Goal: Task Accomplishment & Management: Complete application form

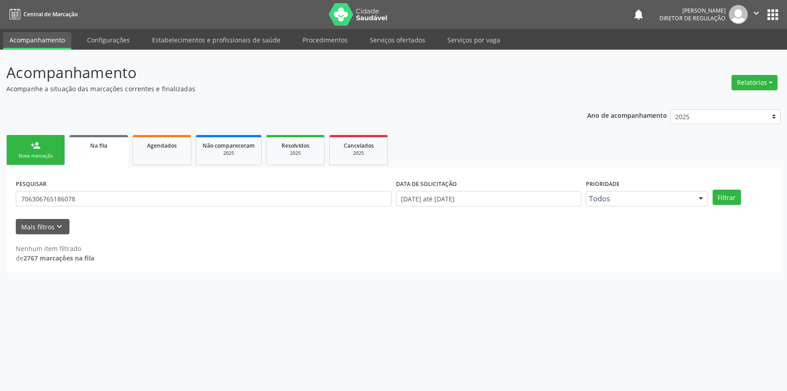
click at [395, 41] on link "Serviços ofertados" at bounding box center [397, 40] width 68 height 16
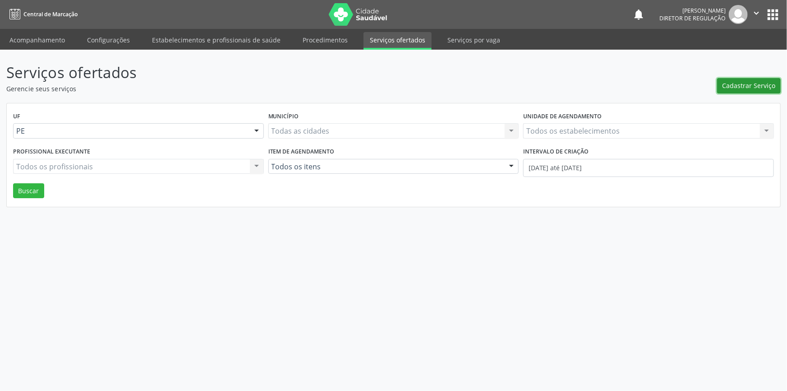
click at [750, 86] on span "Cadastrar Serviço" at bounding box center [748, 85] width 53 height 9
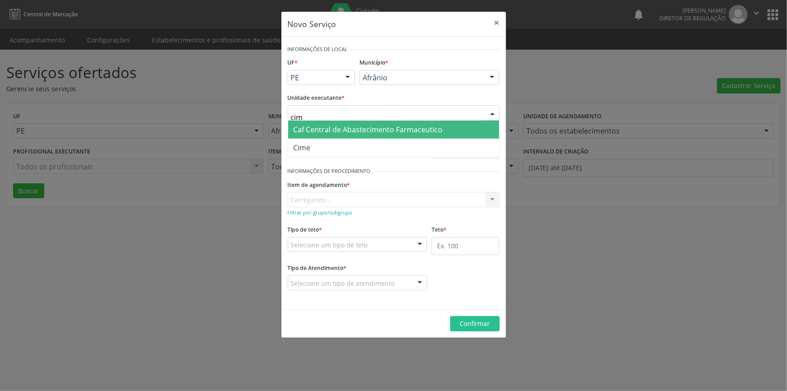
type input "cime"
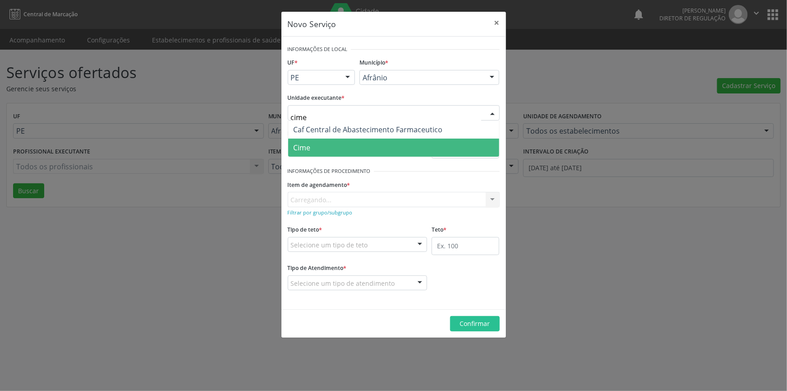
click at [334, 144] on span "Cime" at bounding box center [393, 147] width 211 height 18
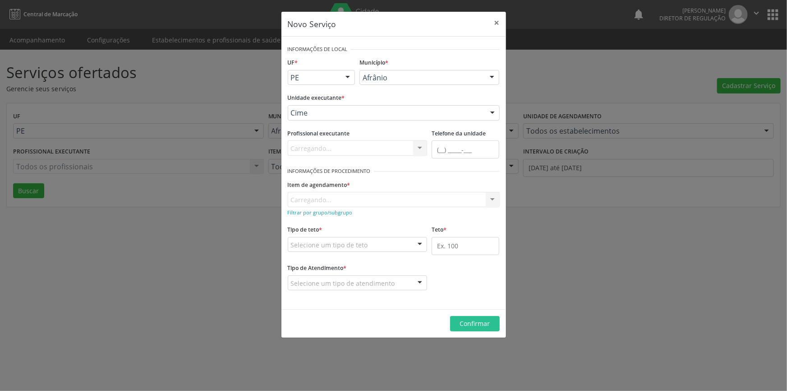
click at [347, 197] on span "Academia da Saude do [PERSON_NAME]" at bounding box center [361, 202] width 135 height 10
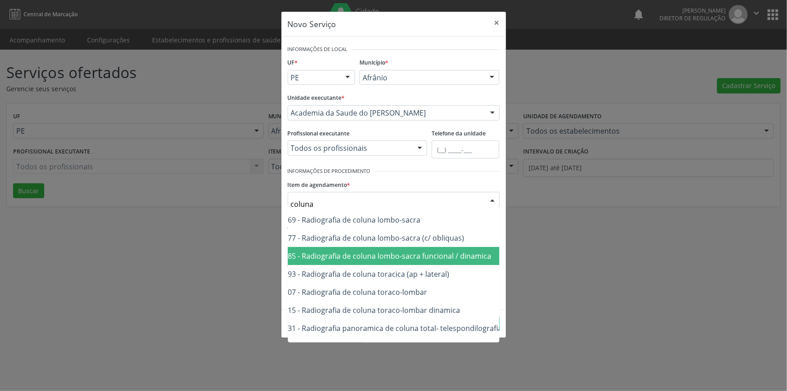
scroll to position [164, 38]
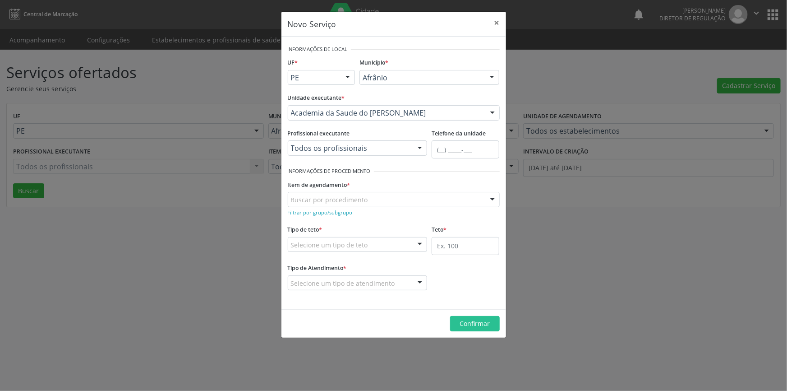
click at [350, 194] on div "Buscar por procedimento" at bounding box center [394, 199] width 212 height 15
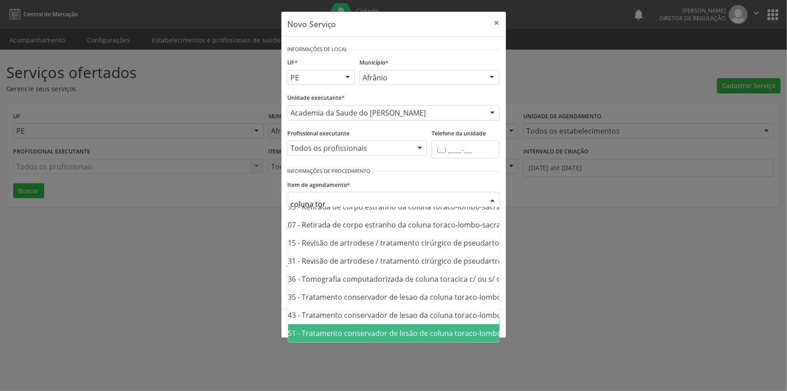
scroll to position [87, 38]
type input "coluna torac"
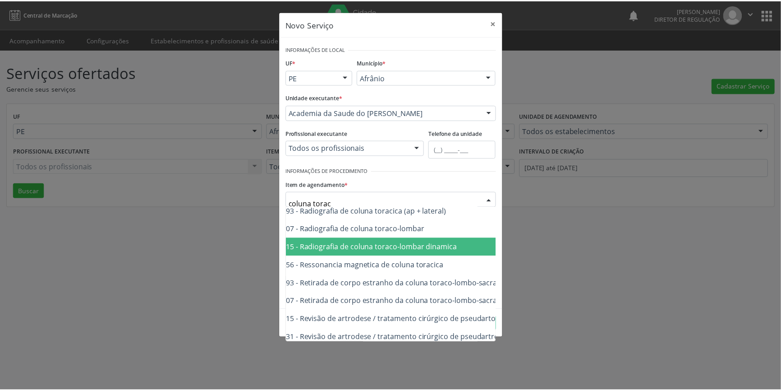
scroll to position [0, 38]
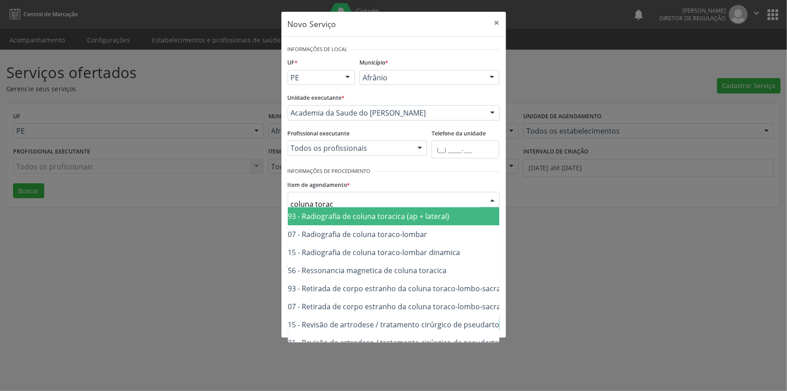
click at [367, 219] on span "0204020093 - Radiografia de coluna toracica (ap + lateral)" at bounding box center [353, 216] width 194 height 10
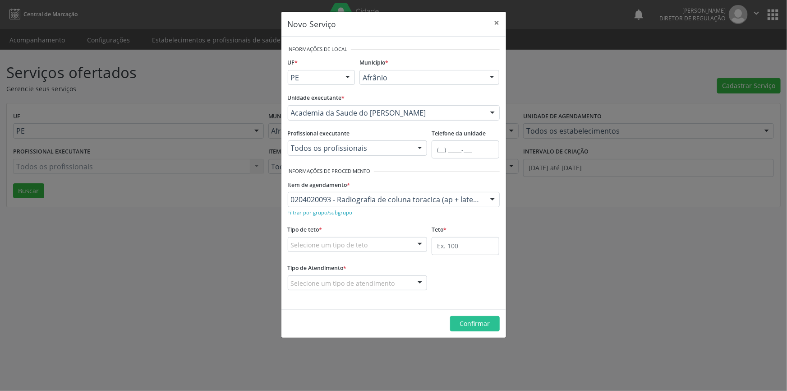
click at [351, 251] on div "Selecione um tipo de teto Teto financeiro Teto físico Nenhum resultado encontra…" at bounding box center [358, 244] width 140 height 15
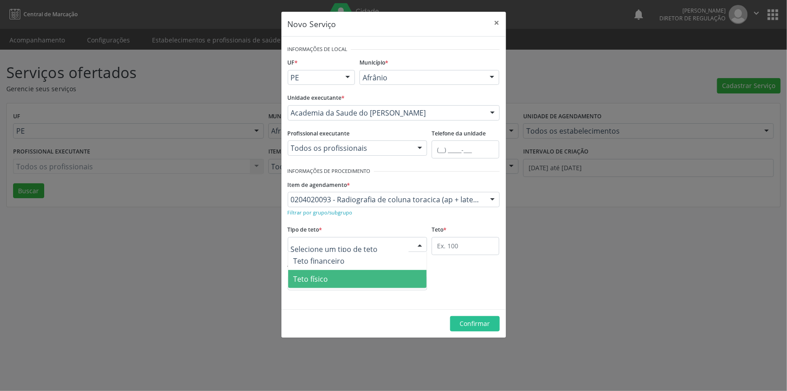
click at [338, 273] on span "Teto físico" at bounding box center [357, 279] width 139 height 18
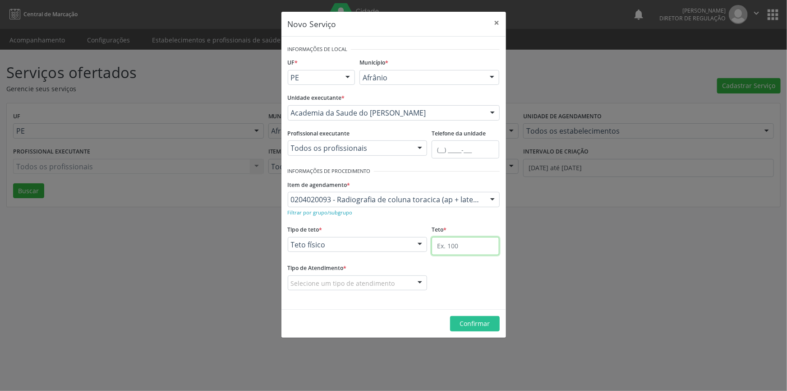
click at [470, 246] on input "text" at bounding box center [466, 246] width 68 height 18
type input "1"
drag, startPoint x: 377, startPoint y: 281, endPoint x: 362, endPoint y: 284, distance: 15.2
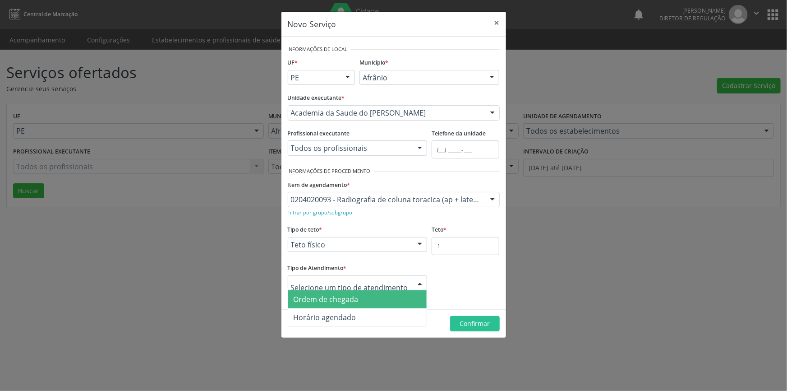
click at [347, 295] on span "Ordem de chegada" at bounding box center [326, 299] width 65 height 10
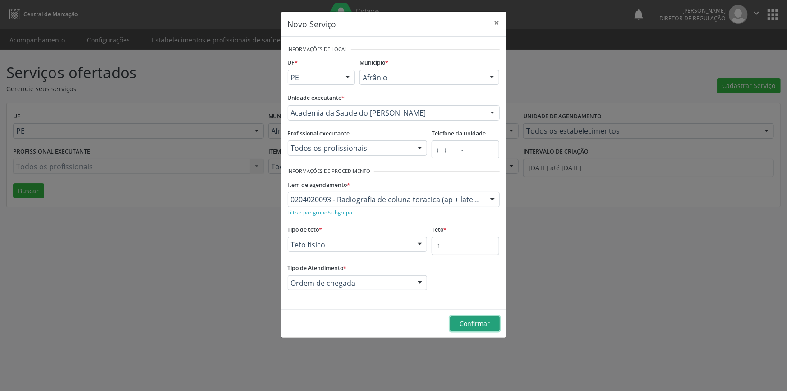
click at [468, 326] on span "Confirmar" at bounding box center [475, 323] width 30 height 9
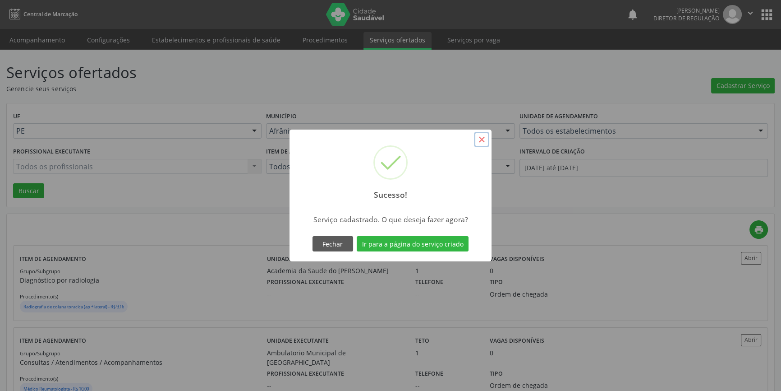
click at [478, 144] on button "×" at bounding box center [481, 139] width 15 height 15
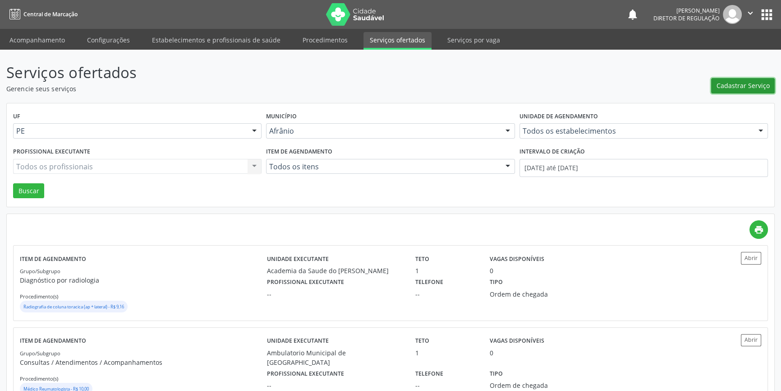
click at [730, 88] on span "Cadastrar Serviço" at bounding box center [743, 85] width 53 height 9
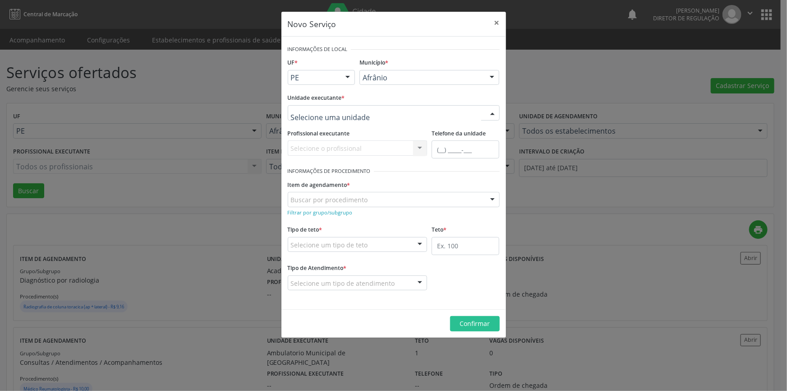
click at [406, 115] on div at bounding box center [394, 112] width 212 height 15
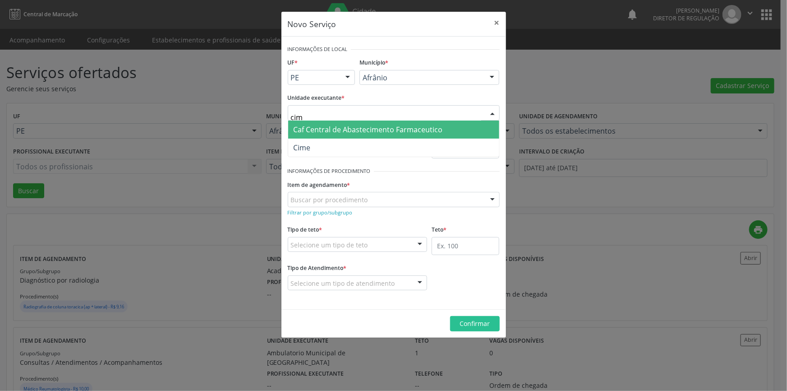
type input "cime"
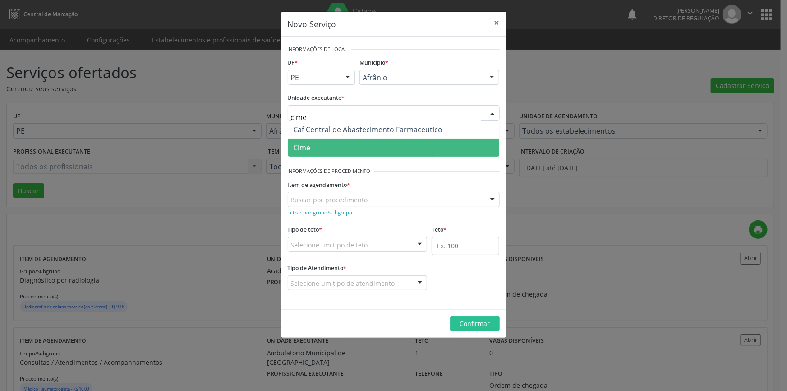
click at [372, 140] on span "Cime" at bounding box center [393, 147] width 211 height 18
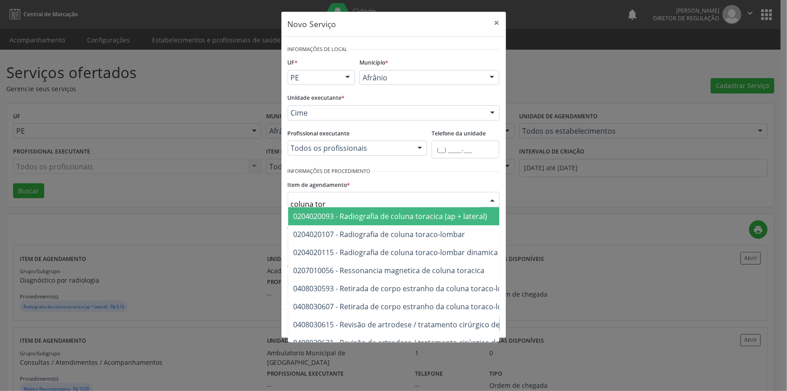
type input "coluna tora"
click at [369, 212] on span "0204020093 - Radiografia de coluna toracica (ap + lateral)" at bounding box center [391, 216] width 194 height 10
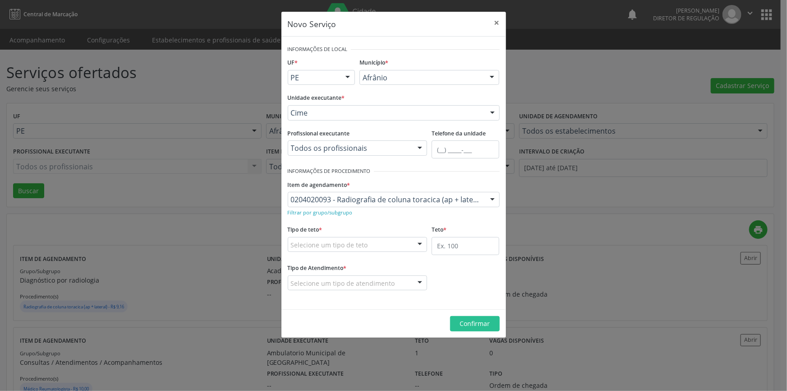
drag, startPoint x: 387, startPoint y: 237, endPoint x: 384, endPoint y: 245, distance: 8.3
click at [387, 238] on div "Selecione um tipo de teto" at bounding box center [358, 244] width 140 height 15
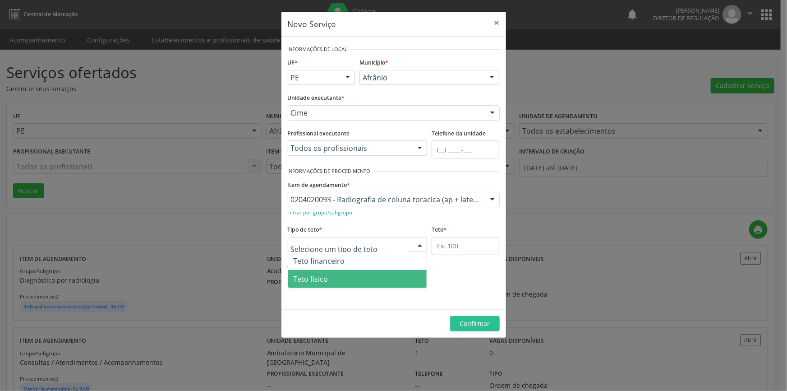
click at [359, 278] on span "Teto físico" at bounding box center [357, 279] width 139 height 18
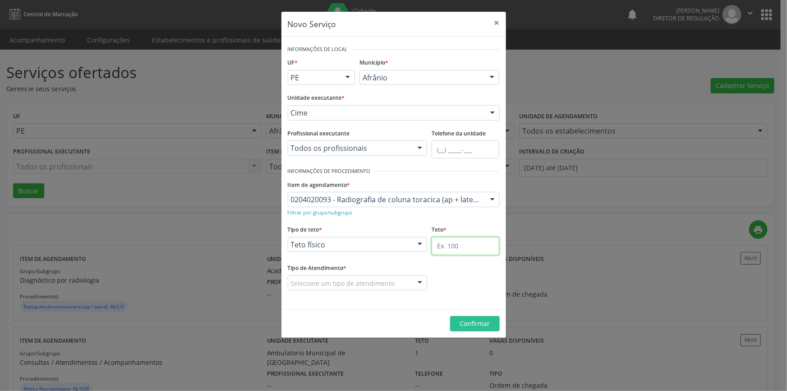
click at [453, 251] on input "text" at bounding box center [466, 246] width 68 height 18
type input "5"
drag, startPoint x: 409, startPoint y: 273, endPoint x: 393, endPoint y: 288, distance: 21.4
click at [408, 274] on div "Tipo de Atendimento * Selecione um tipo de atendimento Ordem de chegada Horário…" at bounding box center [358, 275] width 140 height 29
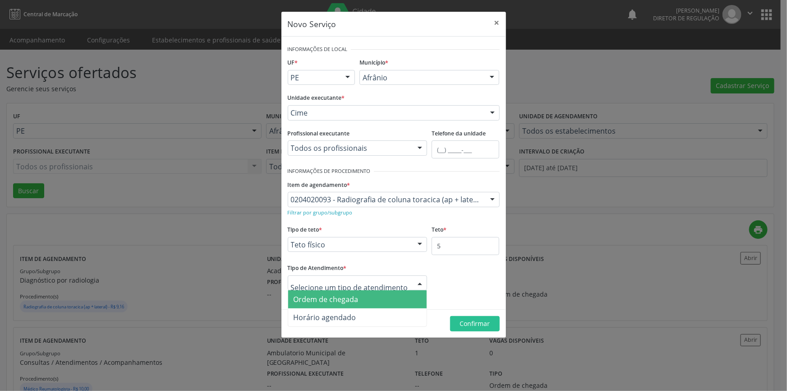
click at [354, 294] on span "Ordem de chegada" at bounding box center [326, 299] width 65 height 10
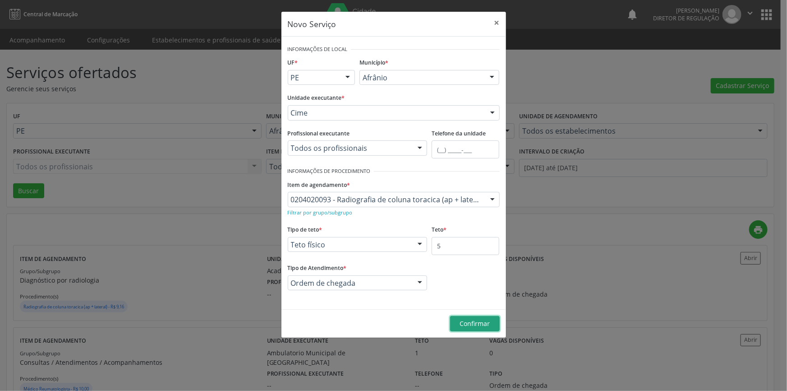
click at [456, 316] on button "Confirmar" at bounding box center [475, 323] width 50 height 15
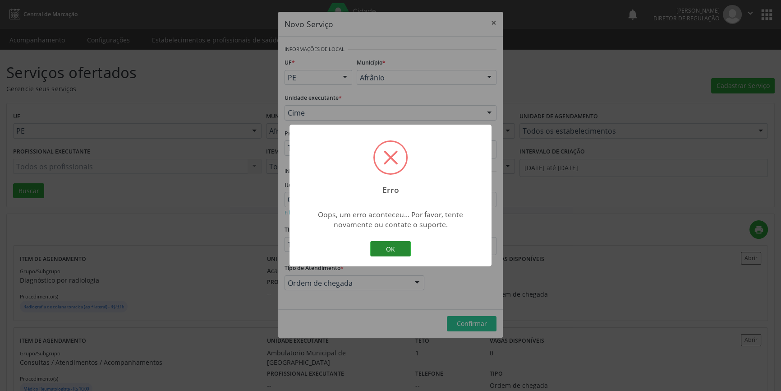
click at [392, 247] on button "OK" at bounding box center [390, 248] width 41 height 15
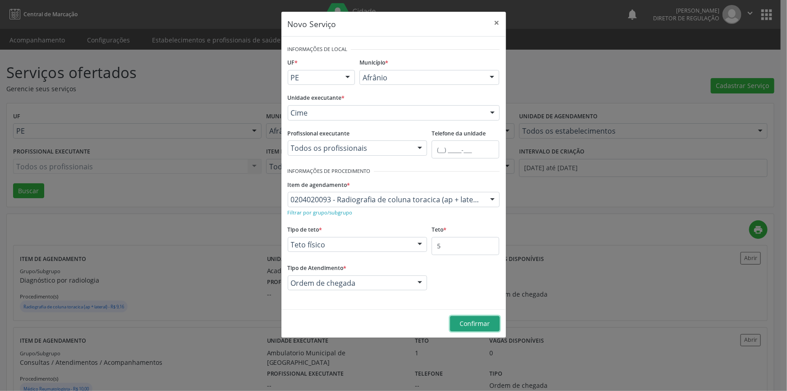
click at [465, 316] on button "Confirmar" at bounding box center [475, 323] width 50 height 15
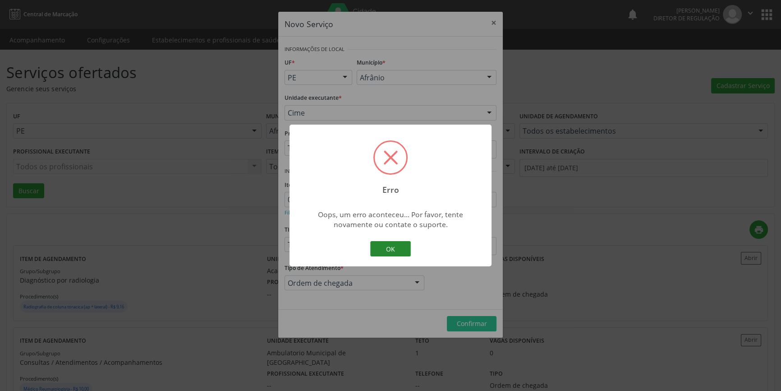
click at [386, 245] on button "OK" at bounding box center [390, 248] width 41 height 15
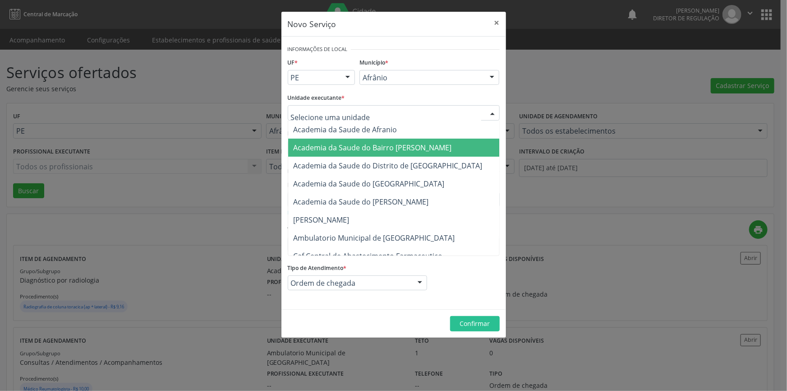
type input "c"
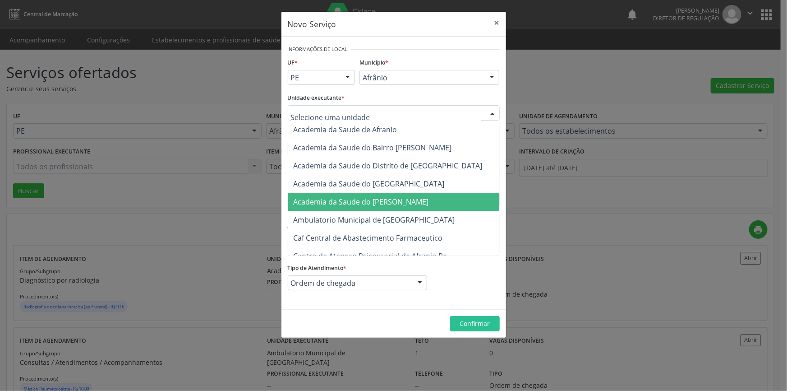
click at [786, 230] on div "Novo Serviço × Informações de Local UF * PE BA PE Nenhum resultado encontrado p…" at bounding box center [393, 195] width 787 height 391
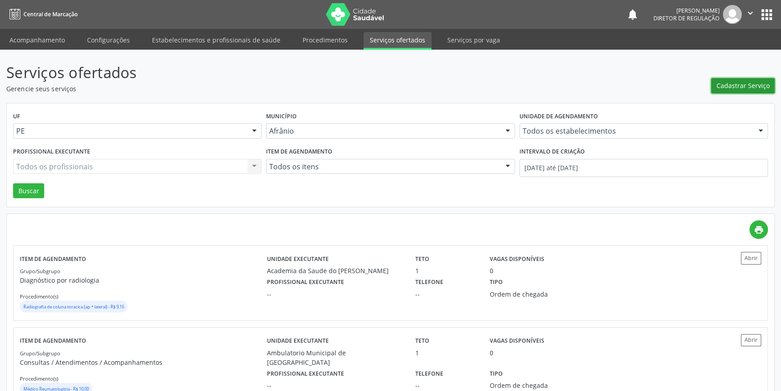
click at [735, 82] on span "Cadastrar Serviço" at bounding box center [743, 85] width 53 height 9
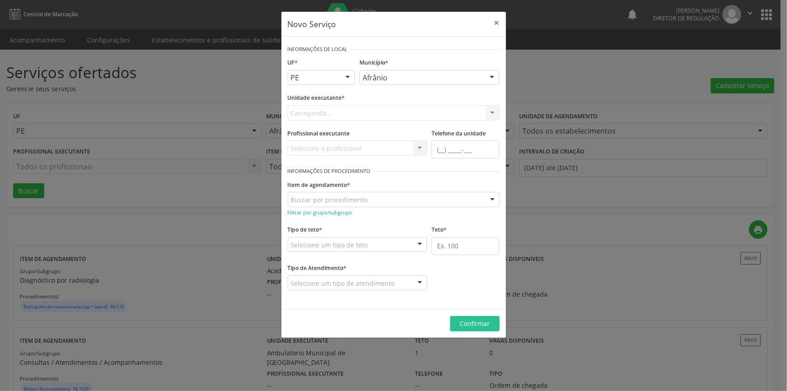
click at [368, 108] on div "Carregando... Nenhum resultado encontrado para: " " Não há nenhuma opção para s…" at bounding box center [394, 112] width 212 height 15
click at [368, 108] on div "Selecione uma unidade" at bounding box center [394, 112] width 212 height 15
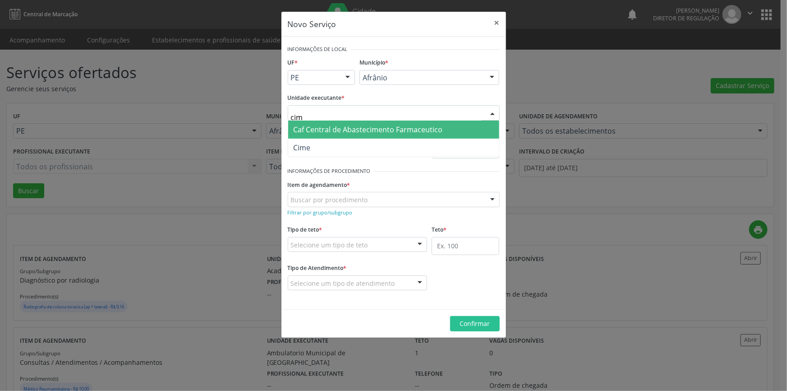
type input "cime"
click at [345, 140] on span "Cime" at bounding box center [393, 147] width 211 height 18
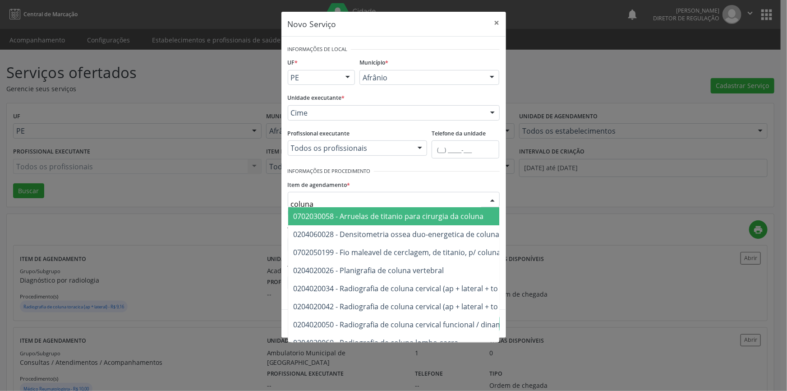
type input "coluna t"
click at [446, 218] on span "0204020093 - Radiografia de coluna toracica (ap + lateral)" at bounding box center [391, 216] width 194 height 10
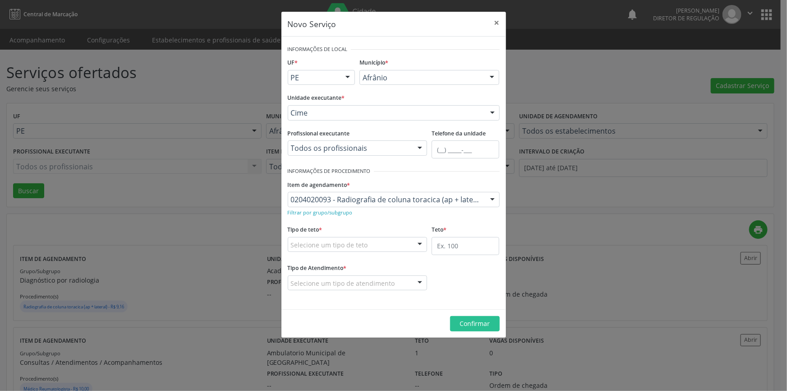
click at [377, 238] on div "Selecione um tipo de teto" at bounding box center [358, 244] width 140 height 15
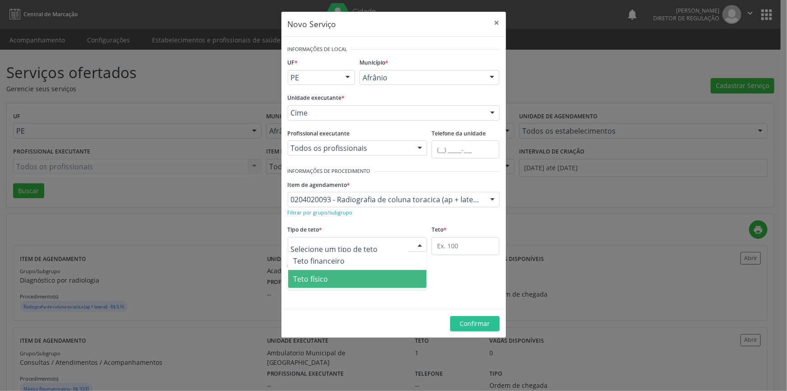
click at [343, 276] on span "Teto físico" at bounding box center [357, 279] width 139 height 18
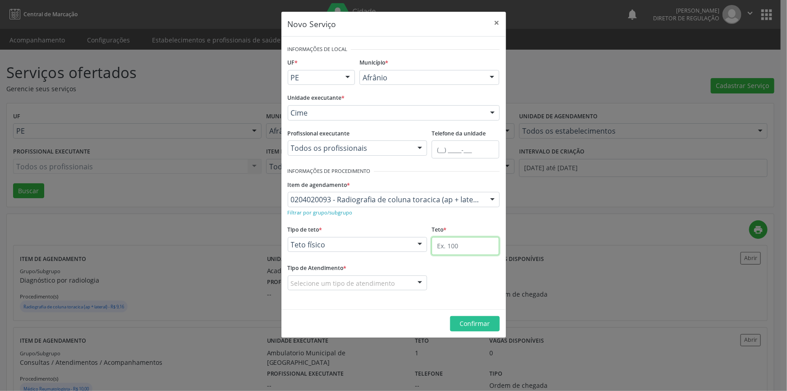
click at [444, 242] on input "text" at bounding box center [466, 246] width 68 height 18
type input "5"
click at [365, 289] on div "Selecione um tipo de atendimento" at bounding box center [358, 282] width 140 height 15
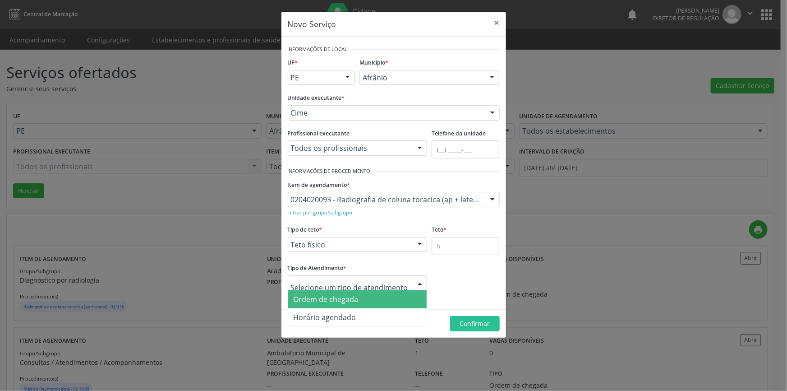
click at [346, 306] on span "Ordem de chegada" at bounding box center [357, 299] width 139 height 18
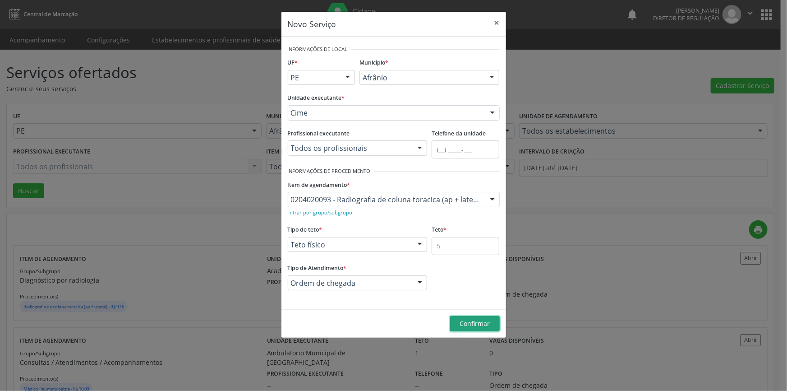
click at [479, 322] on span "Confirmar" at bounding box center [475, 323] width 30 height 9
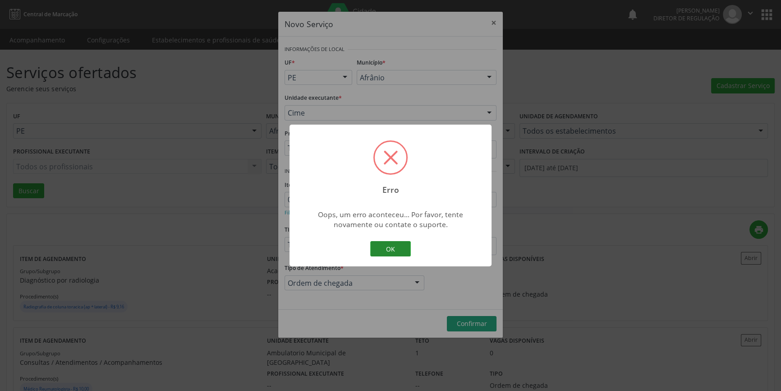
click at [391, 249] on button "OK" at bounding box center [390, 248] width 41 height 15
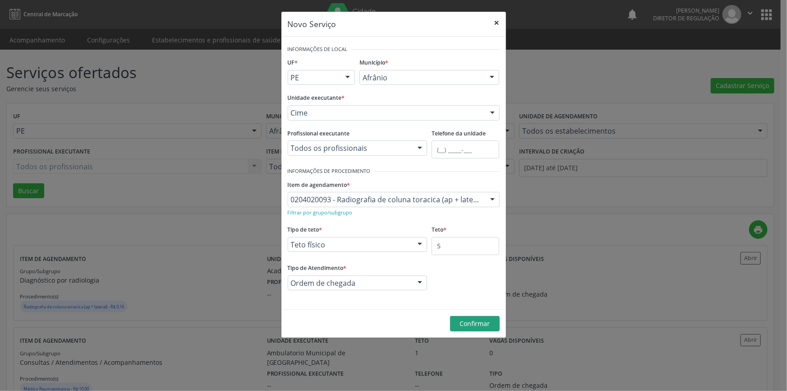
click at [495, 20] on button "×" at bounding box center [497, 23] width 18 height 22
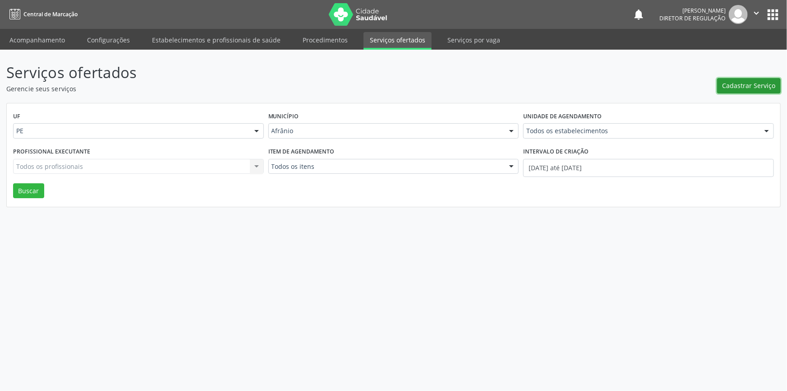
click at [727, 80] on button "Cadastrar Serviço" at bounding box center [749, 85] width 64 height 15
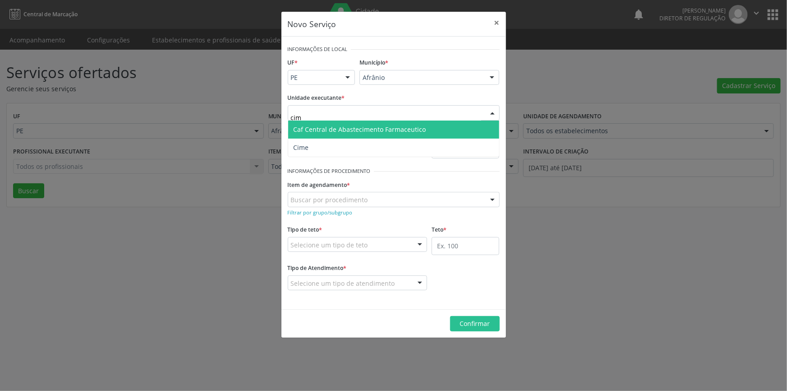
type input "cime"
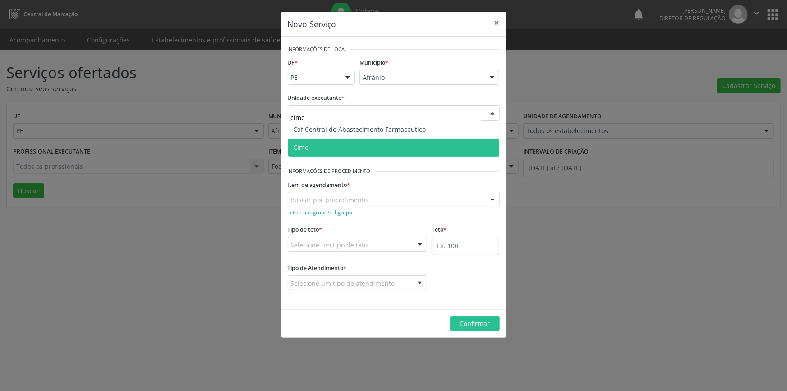
click at [338, 139] on span "Cime" at bounding box center [393, 147] width 211 height 18
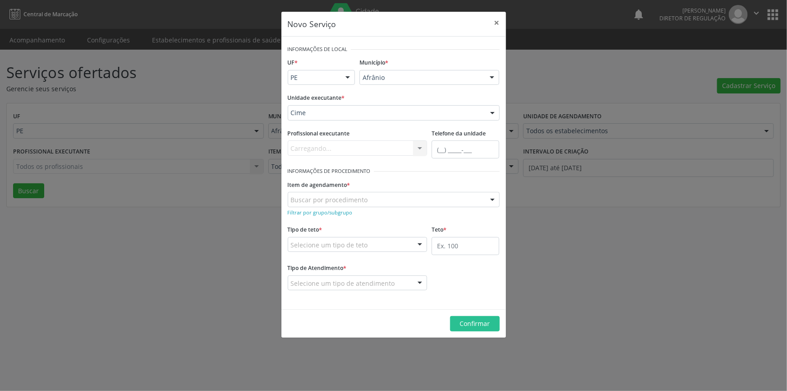
click at [345, 206] on div "Buscar por procedimento" at bounding box center [394, 199] width 212 height 15
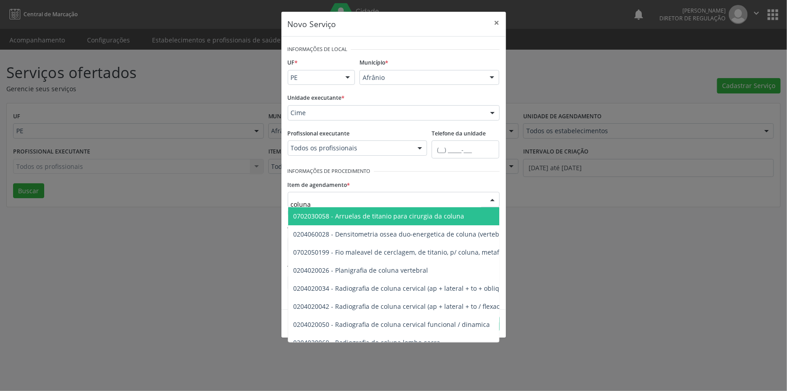
type input "coluna t"
click at [414, 212] on span "0204020093 - Radiografia de coluna toracica (ap + lateral)" at bounding box center [380, 216] width 173 height 9
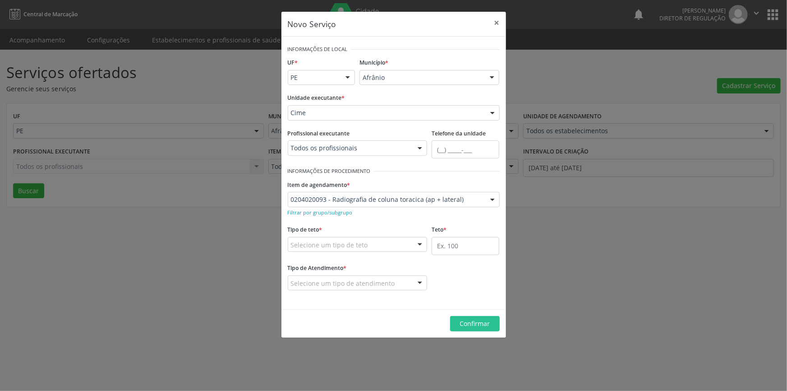
click at [385, 244] on div "Selecione um tipo de teto" at bounding box center [358, 244] width 140 height 15
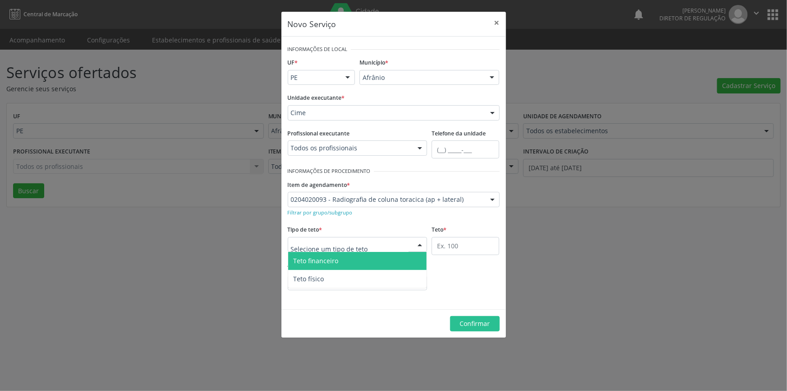
click at [354, 268] on span "Teto financeiro" at bounding box center [357, 261] width 139 height 18
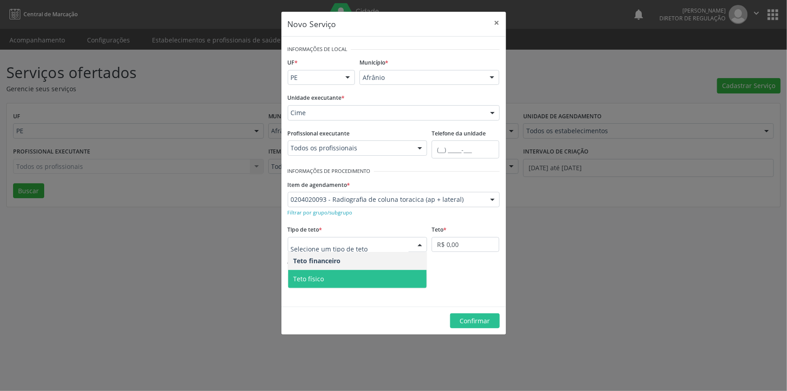
click at [355, 274] on span "Teto físico" at bounding box center [357, 279] width 139 height 18
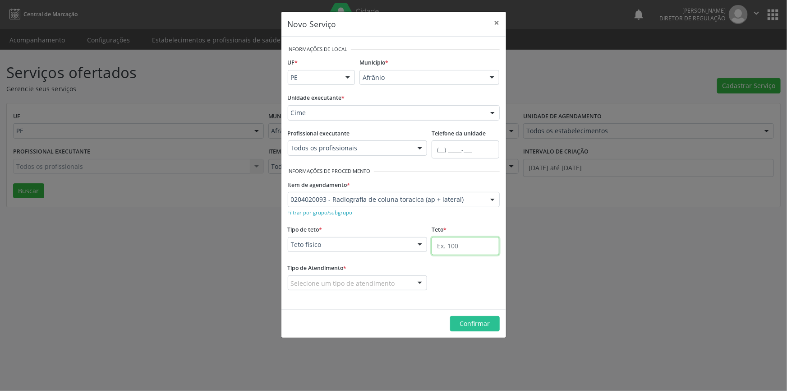
click at [464, 241] on input "text" at bounding box center [466, 246] width 68 height 18
type input "1"
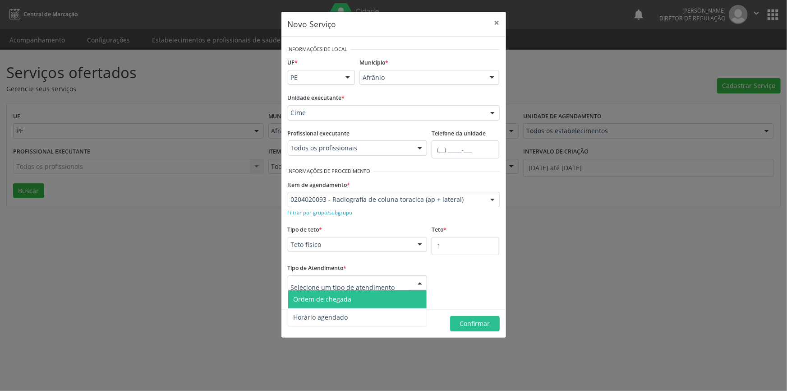
click at [347, 296] on span "Ordem de chegada" at bounding box center [323, 298] width 58 height 9
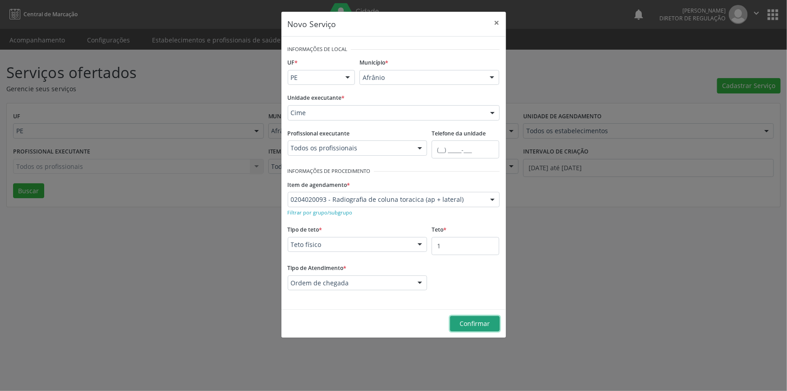
click at [450, 325] on button "Confirmar" at bounding box center [475, 323] width 50 height 15
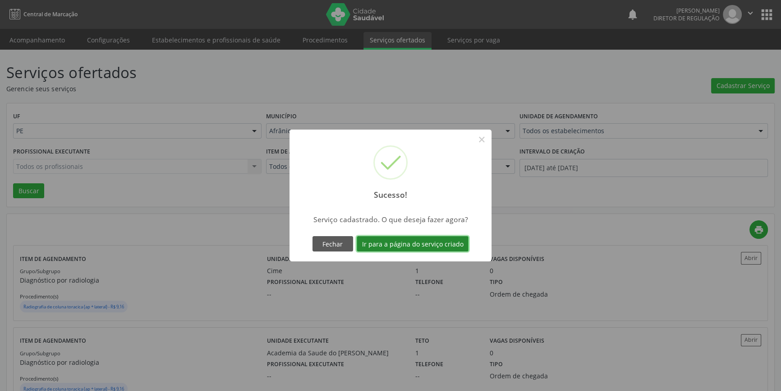
click at [441, 250] on button "Ir para a página do serviço criado" at bounding box center [413, 243] width 112 height 15
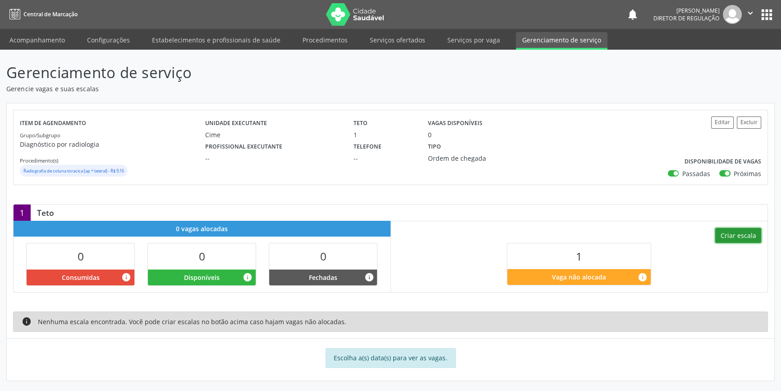
click at [734, 239] on button "Criar escala" at bounding box center [738, 235] width 46 height 15
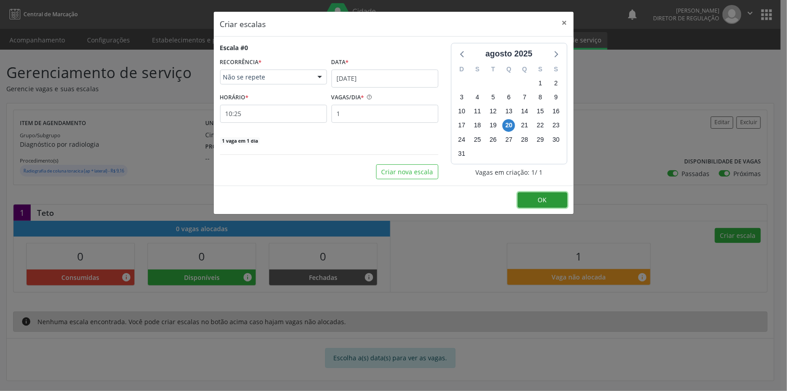
click at [556, 197] on button "OK" at bounding box center [543, 199] width 50 height 15
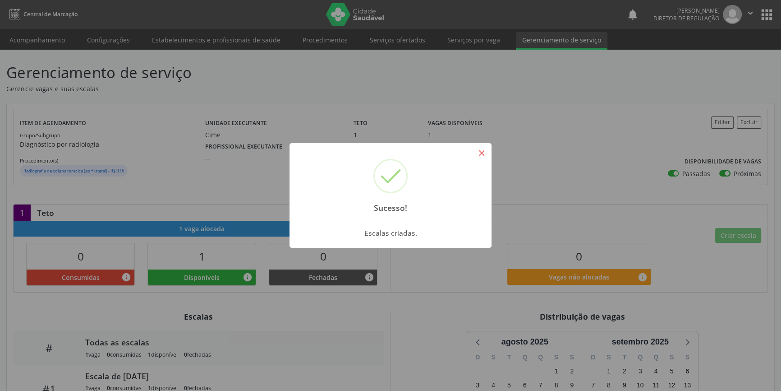
click at [483, 153] on button "×" at bounding box center [481, 152] width 15 height 15
